Goal: Task Accomplishment & Management: Use online tool/utility

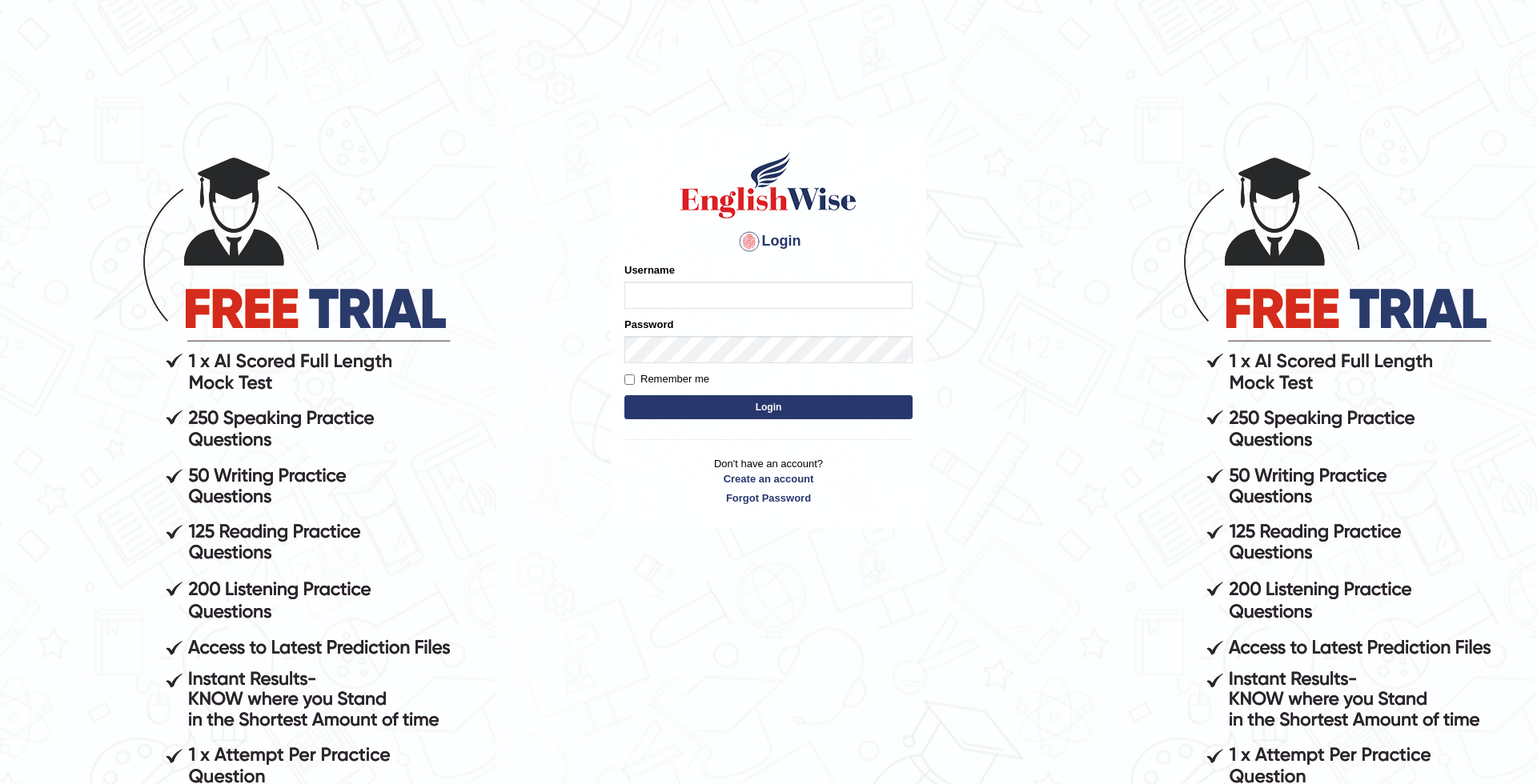
click at [699, 292] on input "Username" at bounding box center [768, 295] width 288 height 27
click at [716, 309] on input "Username" at bounding box center [768, 295] width 288 height 27
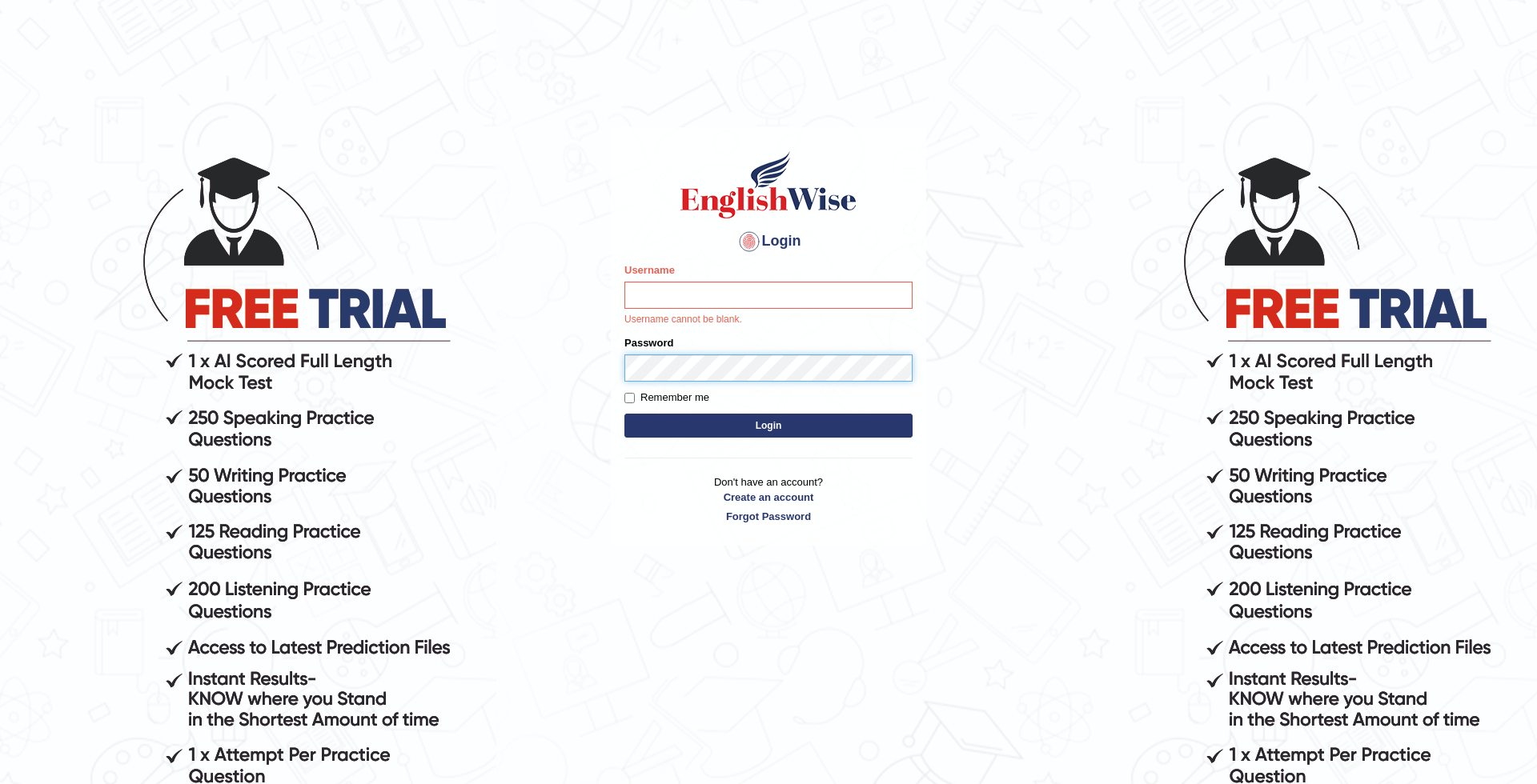
type input "mohamed_parramatta"
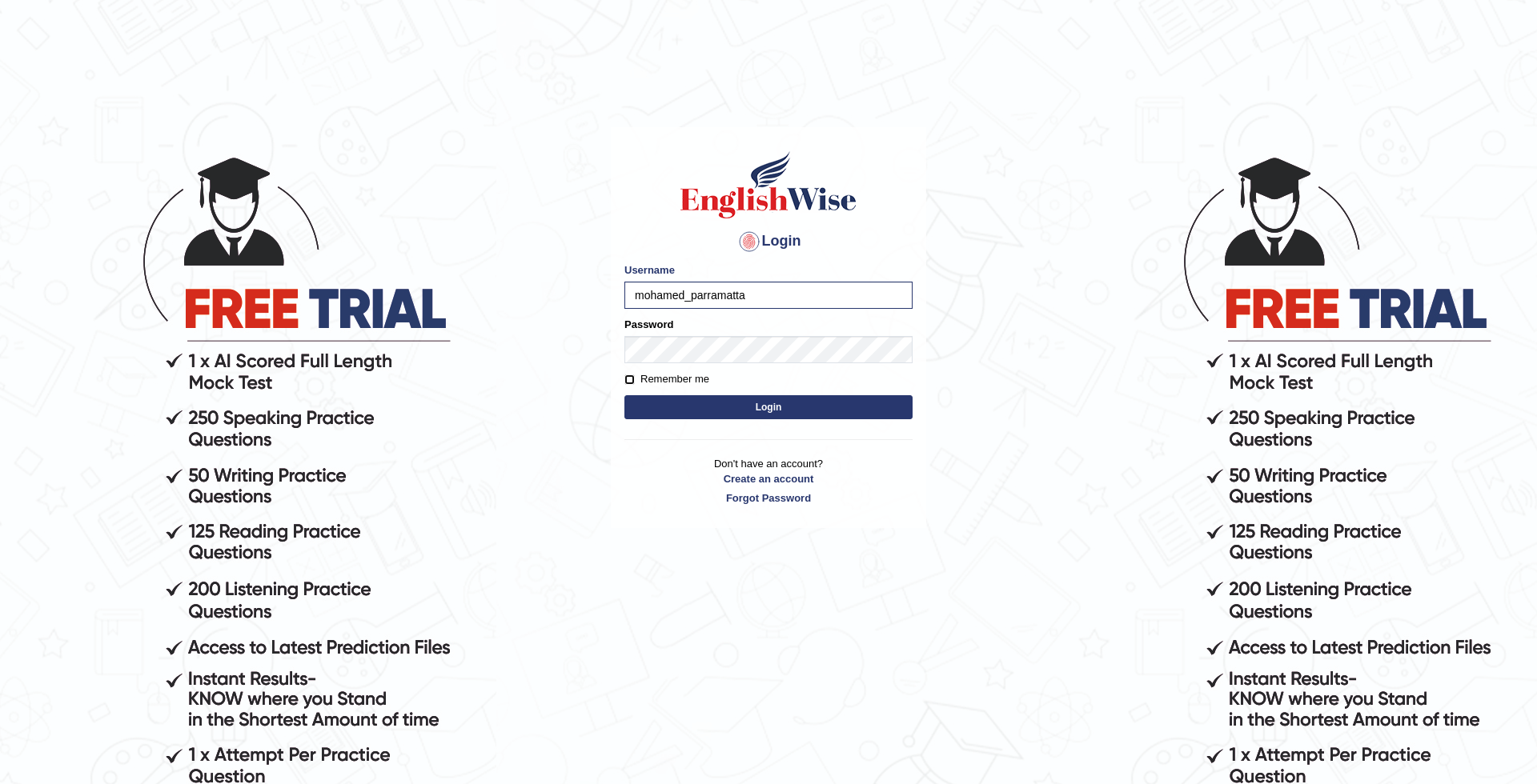
click at [626, 379] on input "Remember me" at bounding box center [629, 380] width 11 height 11
checkbox input "true"
click at [678, 404] on button "Login" at bounding box center [768, 407] width 288 height 24
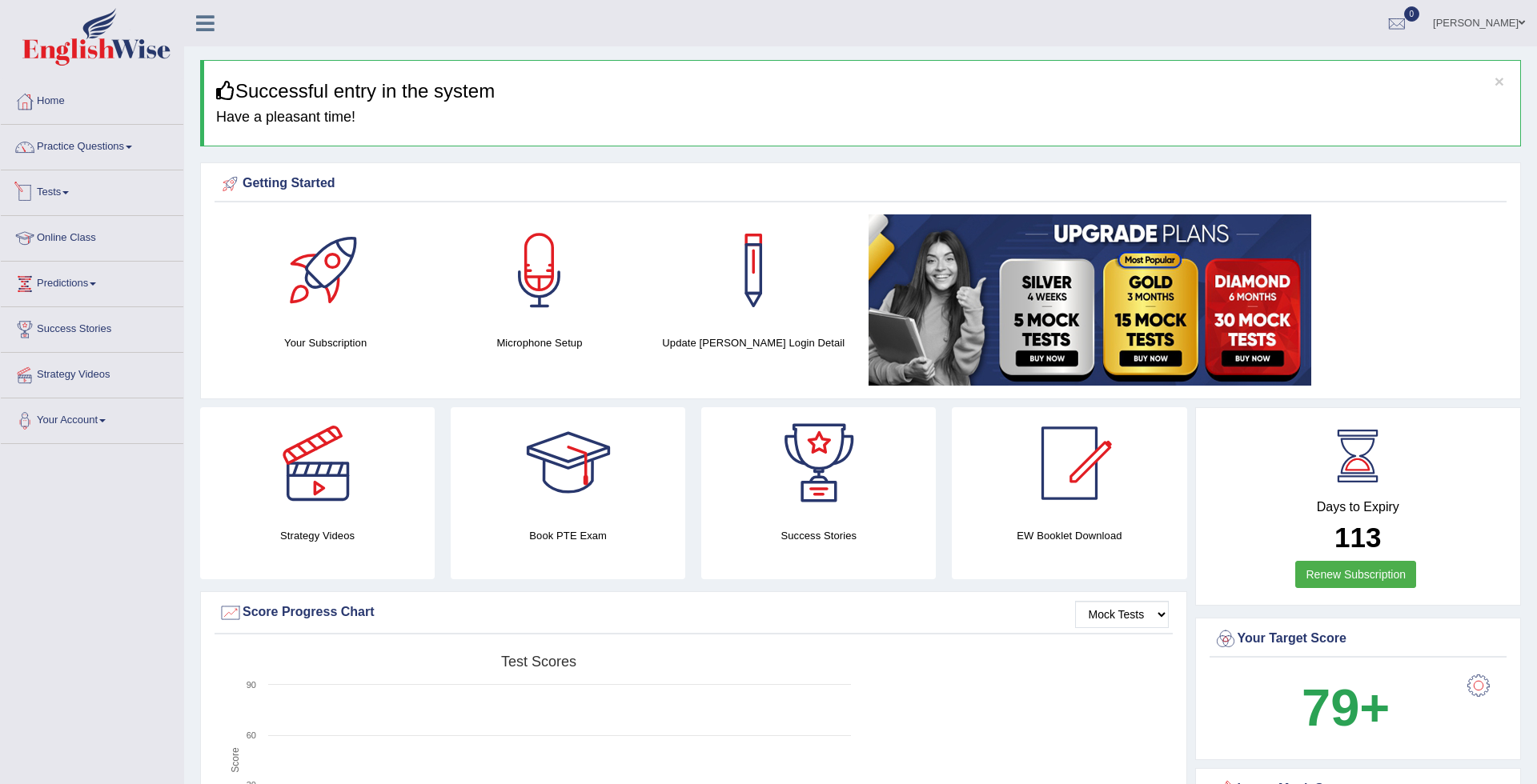
click at [111, 198] on link "Tests" at bounding box center [92, 190] width 182 height 40
click at [148, 226] on div at bounding box center [768, 392] width 1537 height 784
click at [89, 195] on link "Tests" at bounding box center [92, 190] width 182 height 40
click at [94, 229] on div at bounding box center [768, 392] width 1537 height 784
click at [80, 190] on link "Tests" at bounding box center [92, 190] width 182 height 40
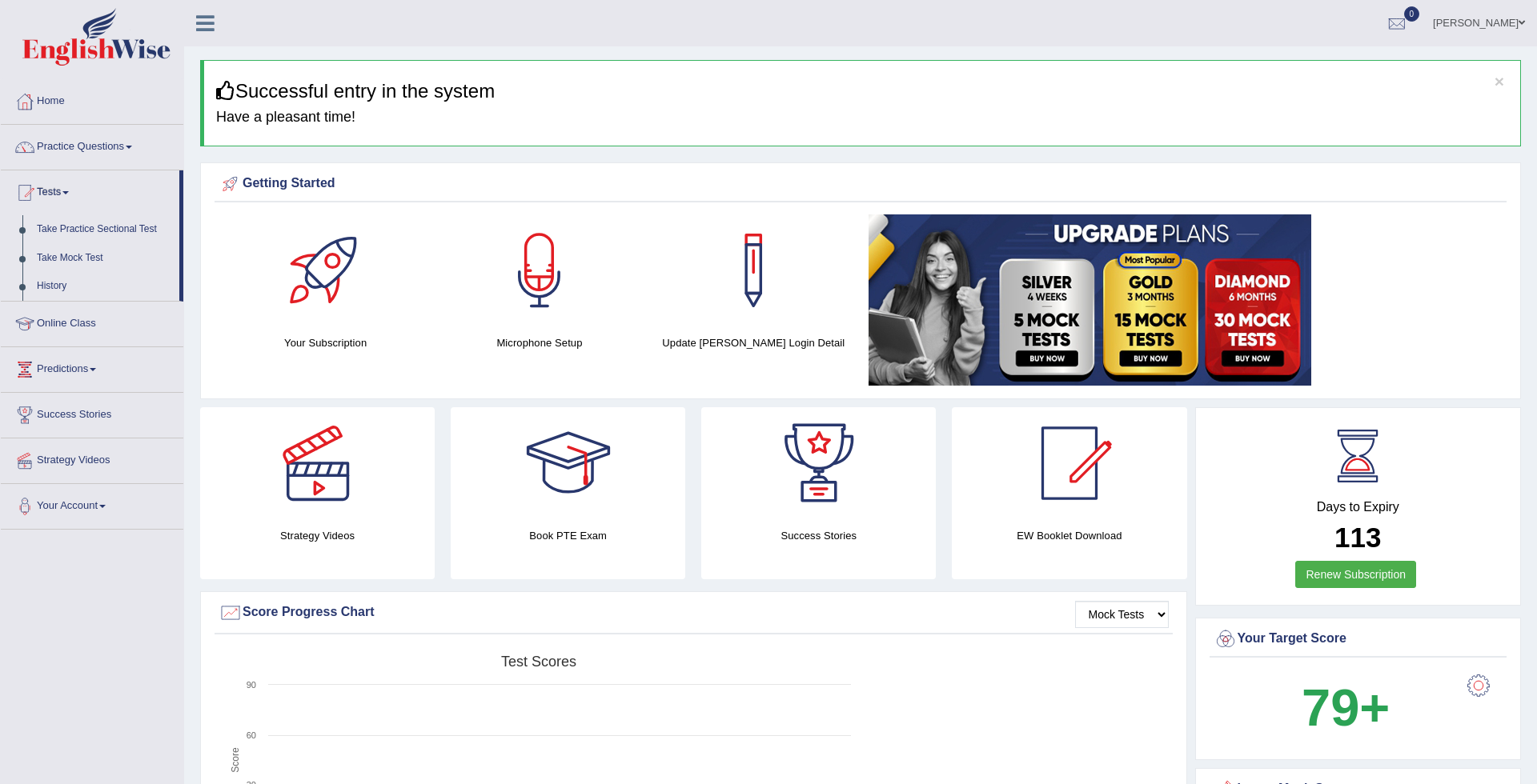
click at [123, 229] on div at bounding box center [768, 392] width 1537 height 784
click at [47, 185] on link "Tests" at bounding box center [92, 190] width 182 height 40
click at [67, 230] on div at bounding box center [768, 392] width 1537 height 784
click at [67, 230] on link "Take Practice Sectional Test" at bounding box center [106, 230] width 154 height 29
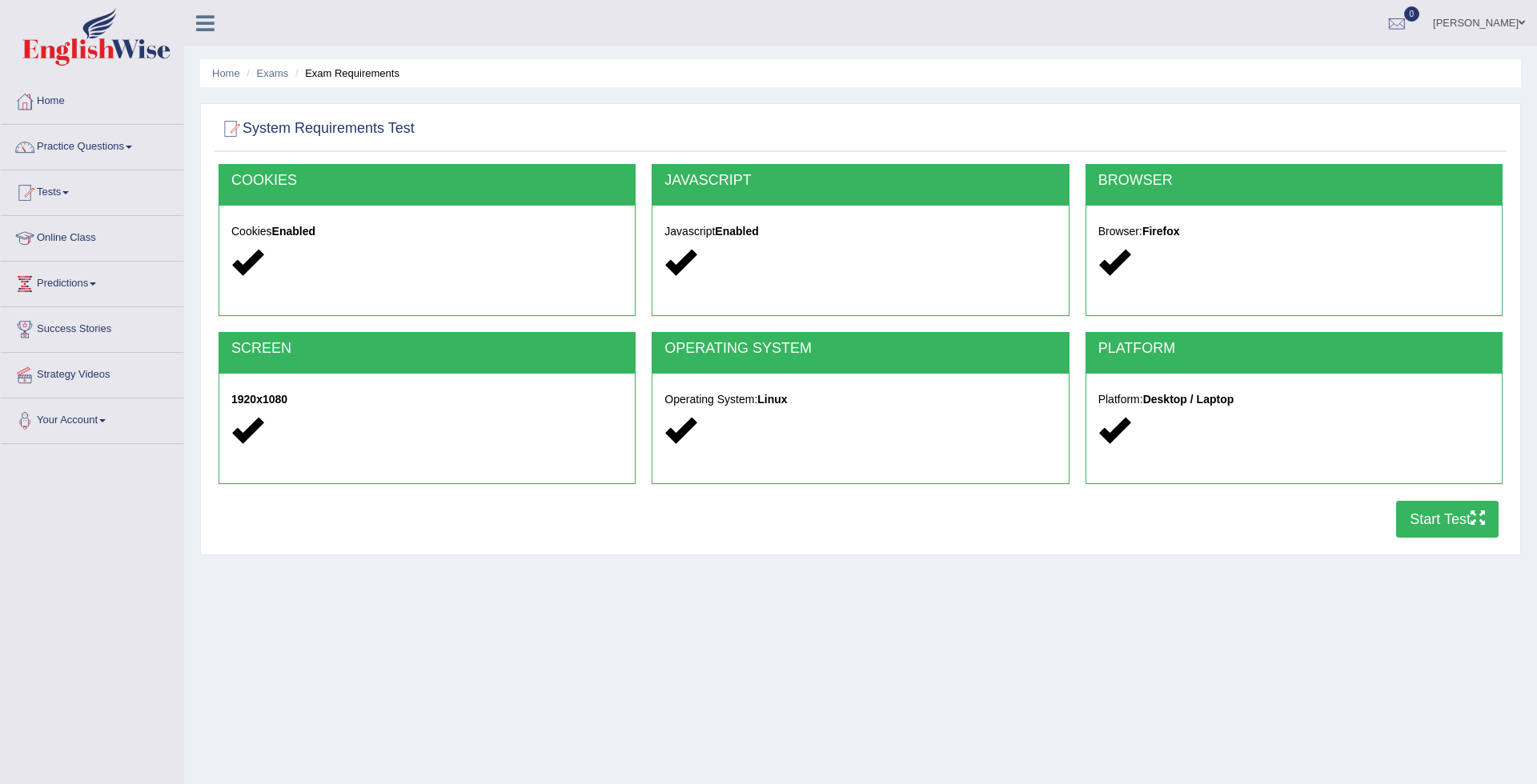
click at [1455, 517] on button "Start Test" at bounding box center [1448, 518] width 103 height 37
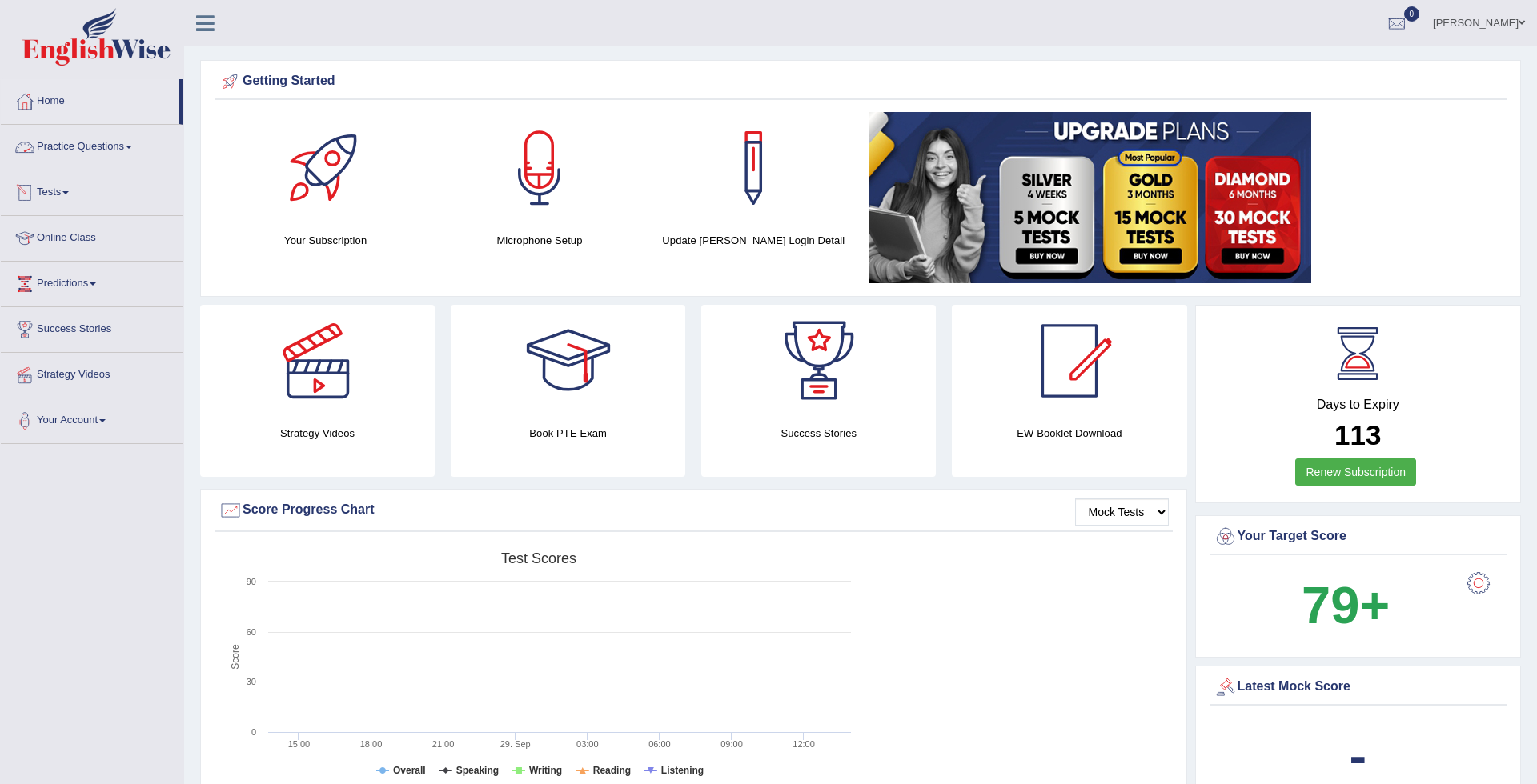
click at [69, 198] on link "Tests" at bounding box center [92, 190] width 182 height 40
click at [72, 225] on div at bounding box center [768, 392] width 1537 height 784
click at [65, 196] on link "Tests" at bounding box center [92, 190] width 182 height 40
click at [102, 233] on div at bounding box center [768, 392] width 1537 height 784
click at [81, 189] on link "Tests" at bounding box center [92, 190] width 182 height 40
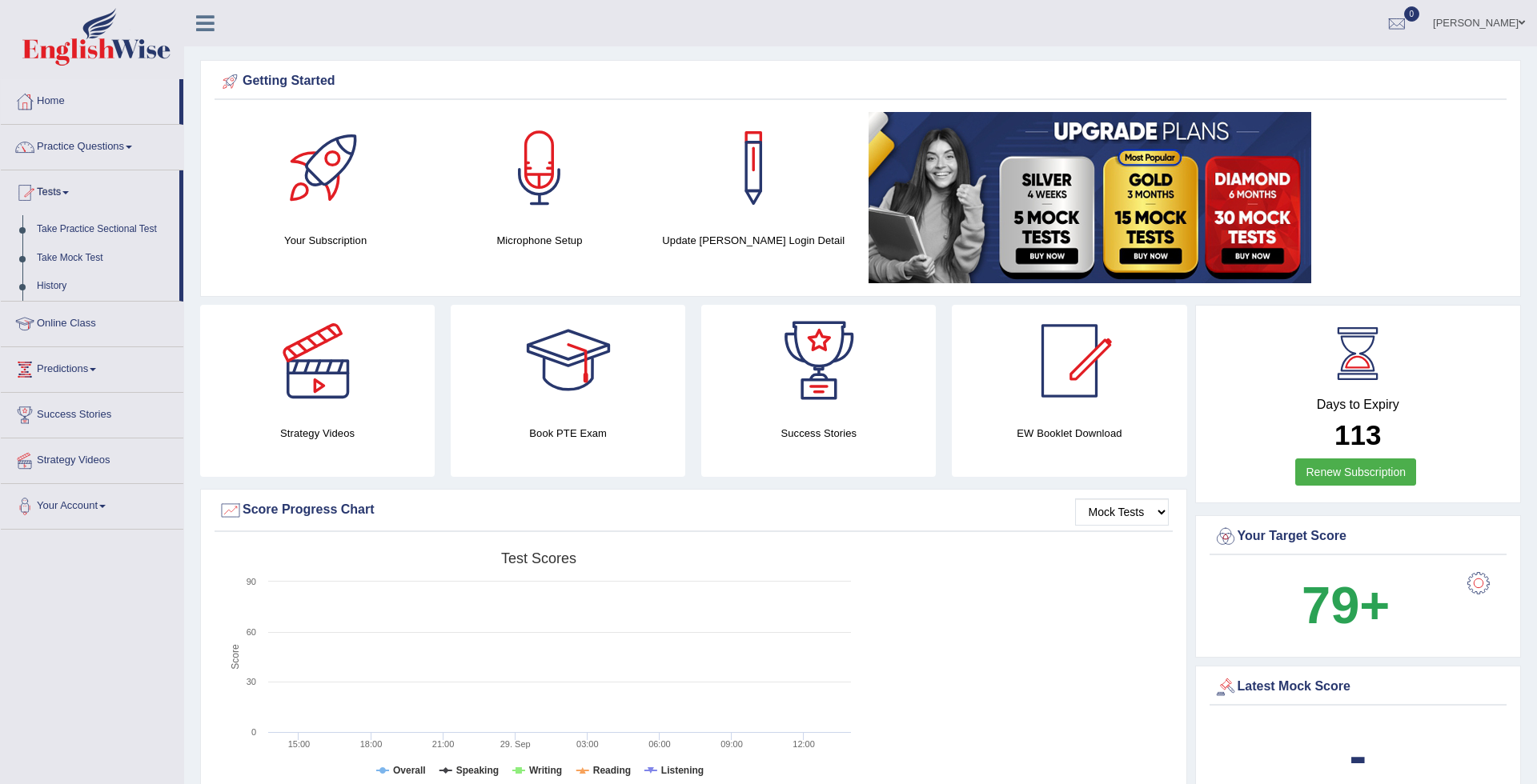
click at [92, 225] on div at bounding box center [768, 392] width 1537 height 784
click at [92, 225] on link "Take Practice Sectional Test" at bounding box center [104, 230] width 149 height 29
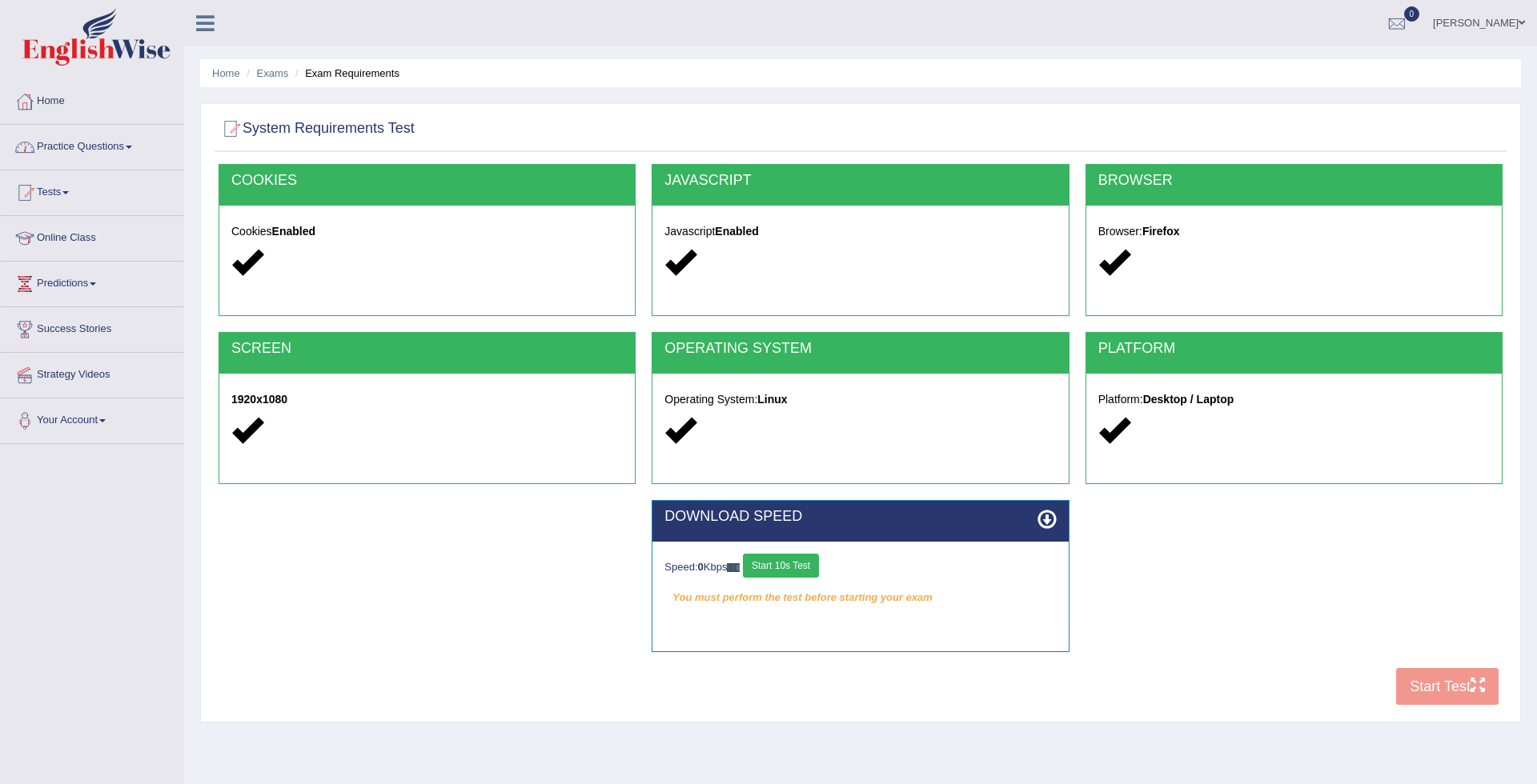
click at [121, 146] on link "Practice Questions" at bounding box center [92, 145] width 182 height 40
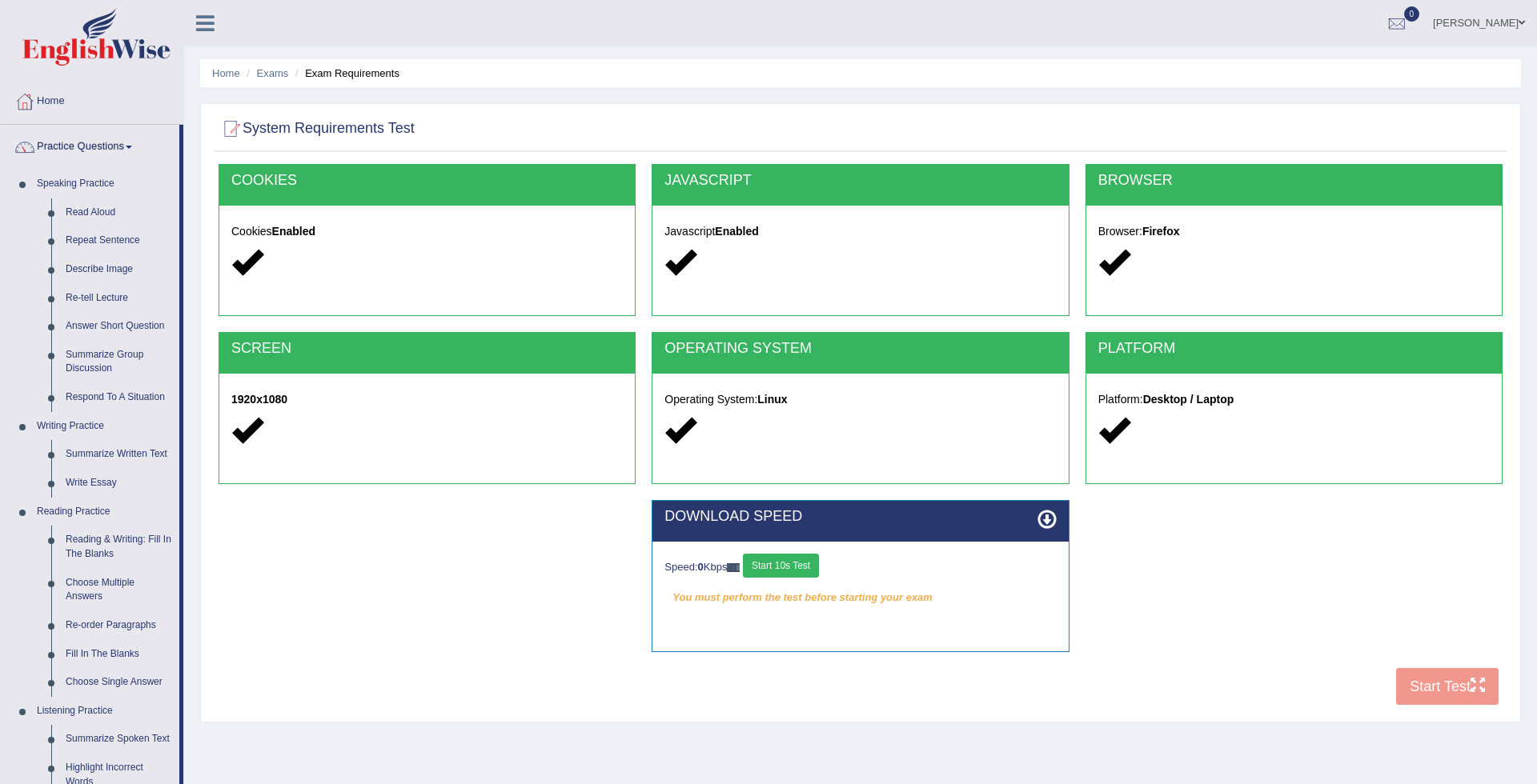
click at [66, 97] on div at bounding box center [768, 392] width 1537 height 784
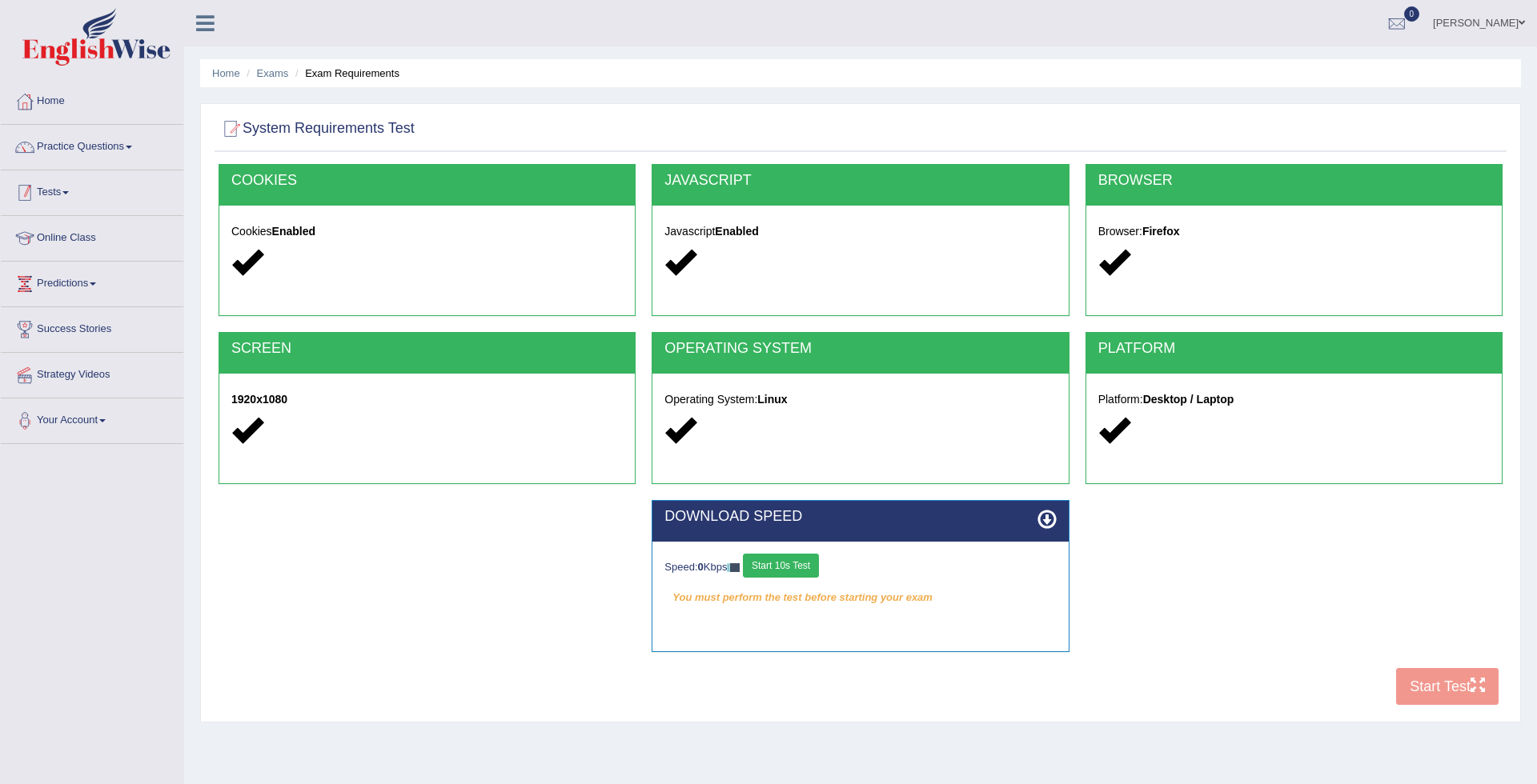
click at [59, 198] on link "Tests" at bounding box center [92, 190] width 182 height 40
click at [66, 225] on div at bounding box center [768, 392] width 1537 height 784
click at [68, 191] on link "Tests" at bounding box center [92, 190] width 182 height 40
click at [50, 288] on div at bounding box center [768, 392] width 1537 height 784
click at [74, 188] on link "Tests" at bounding box center [92, 190] width 182 height 40
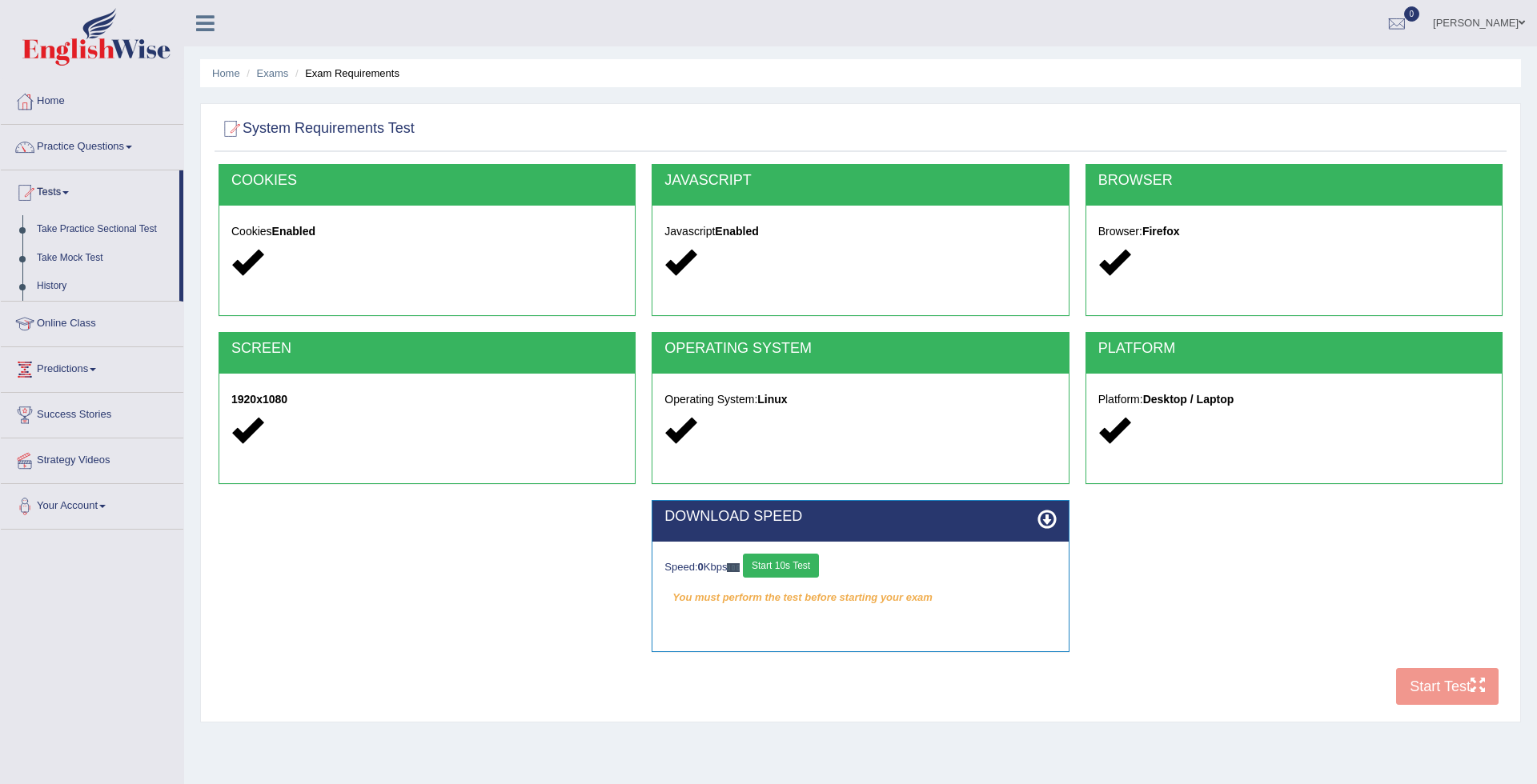
click at [41, 284] on div at bounding box center [768, 392] width 1537 height 784
click at [41, 284] on ul "Home Practice Questions Speaking Practice Read Aloud Repeat Sentence Describe I…" at bounding box center [92, 299] width 182 height 440
click at [69, 186] on link "Tests" at bounding box center [92, 190] width 182 height 40
click at [42, 289] on div at bounding box center [768, 392] width 1537 height 784
click at [42, 299] on link "Online Class" at bounding box center [92, 319] width 182 height 40
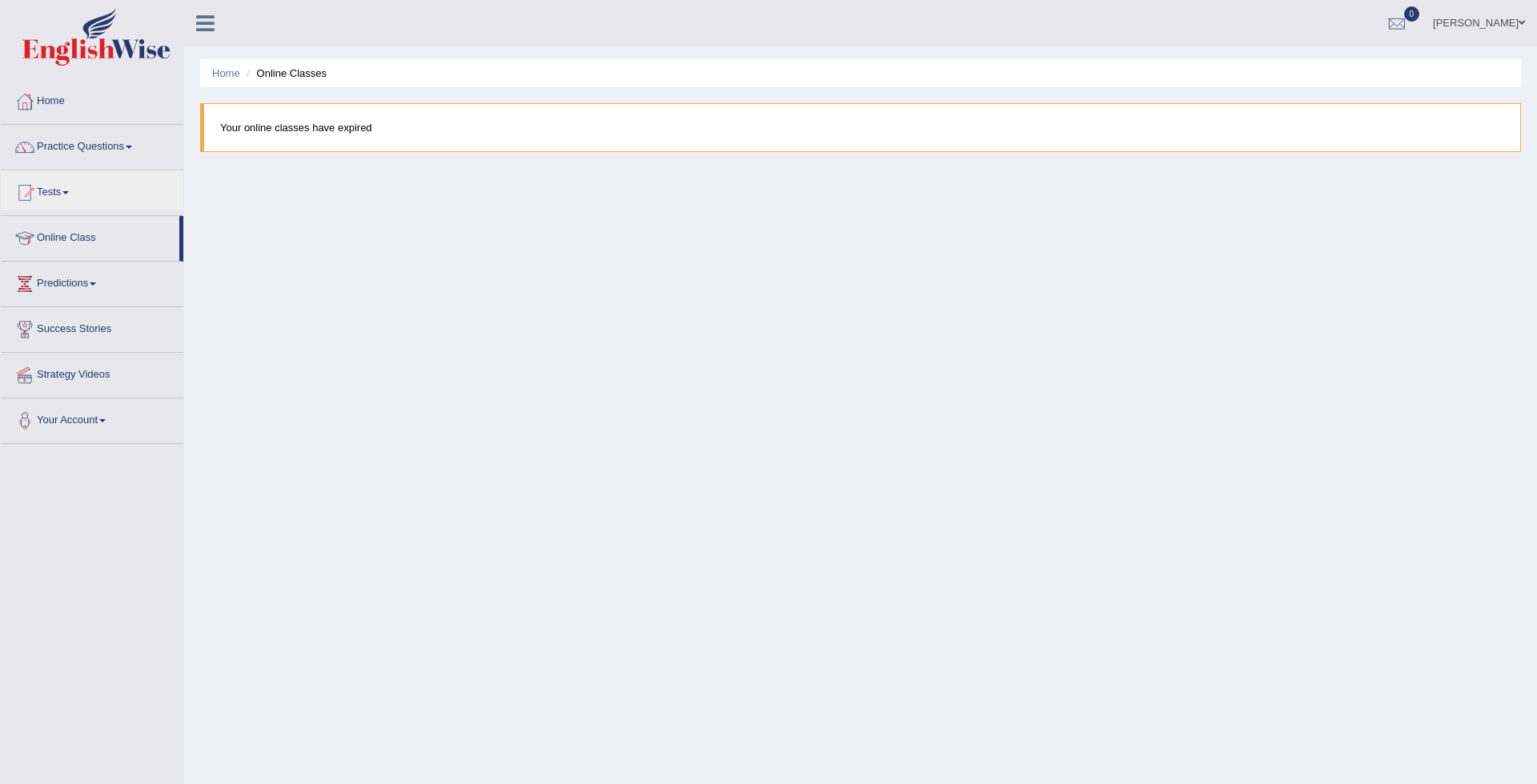
click at [103, 203] on div at bounding box center [768, 392] width 1537 height 784
click at [46, 281] on link "History" at bounding box center [104, 286] width 149 height 29
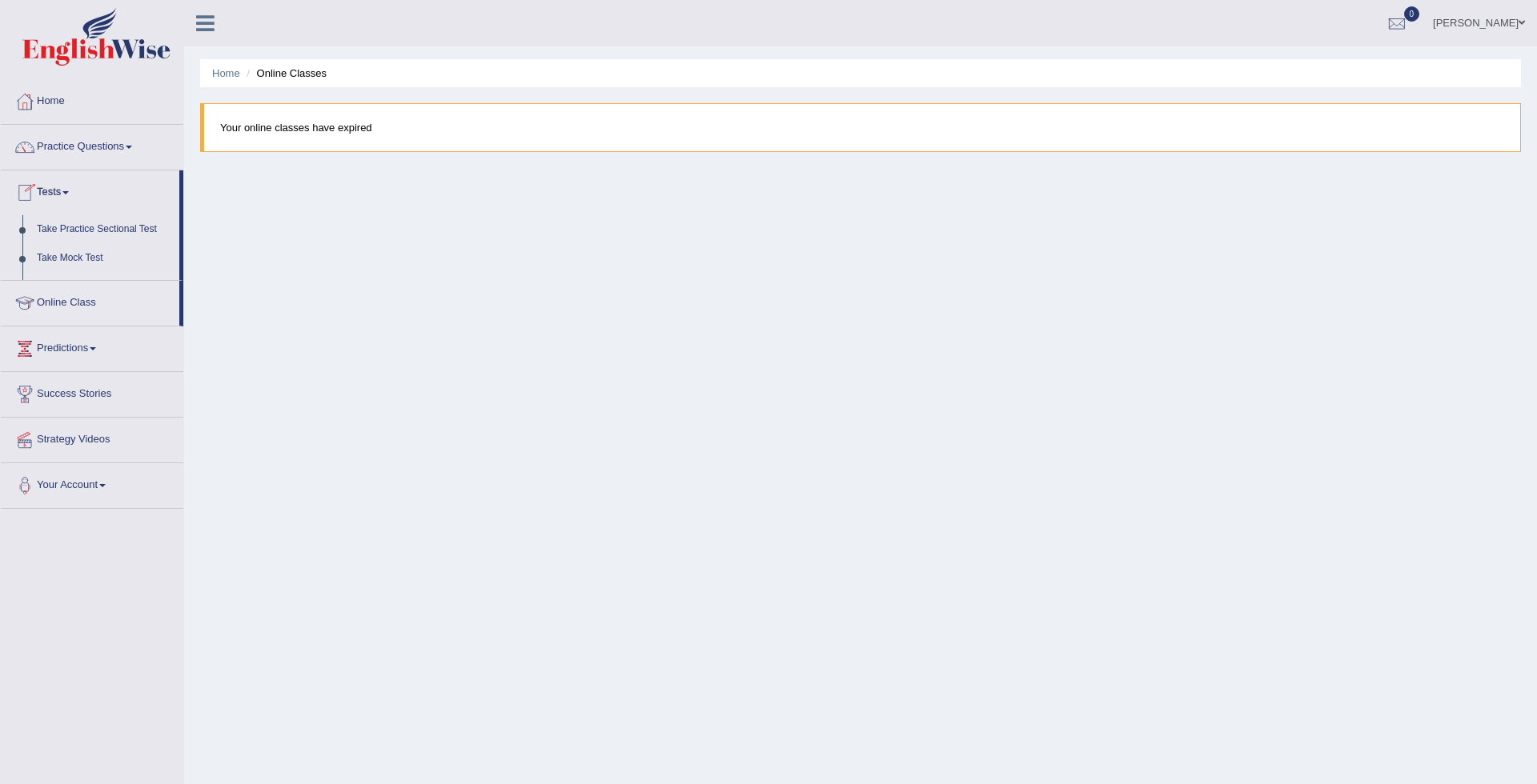
click at [46, 281] on ul "Home Practice Questions Speaking Practice Read Aloud Repeat Sentence Describe I…" at bounding box center [92, 294] width 182 height 430
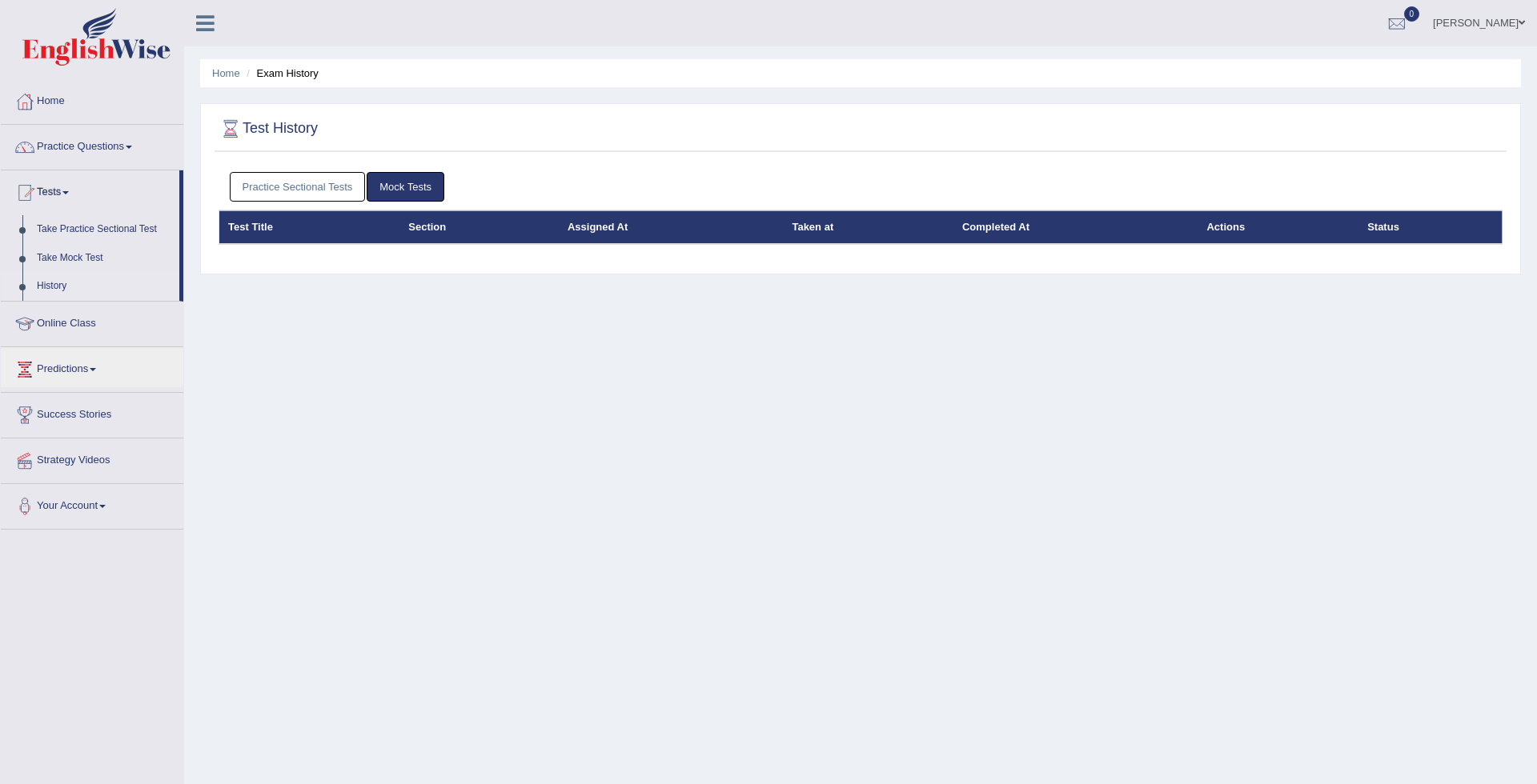
click at [1382, 232] on div at bounding box center [768, 392] width 1537 height 784
click at [1006, 225] on th "Completed At" at bounding box center [1075, 227] width 244 height 34
click at [1228, 228] on th "Actions" at bounding box center [1278, 227] width 161 height 34
